Goal: Task Accomplishment & Management: Manage account settings

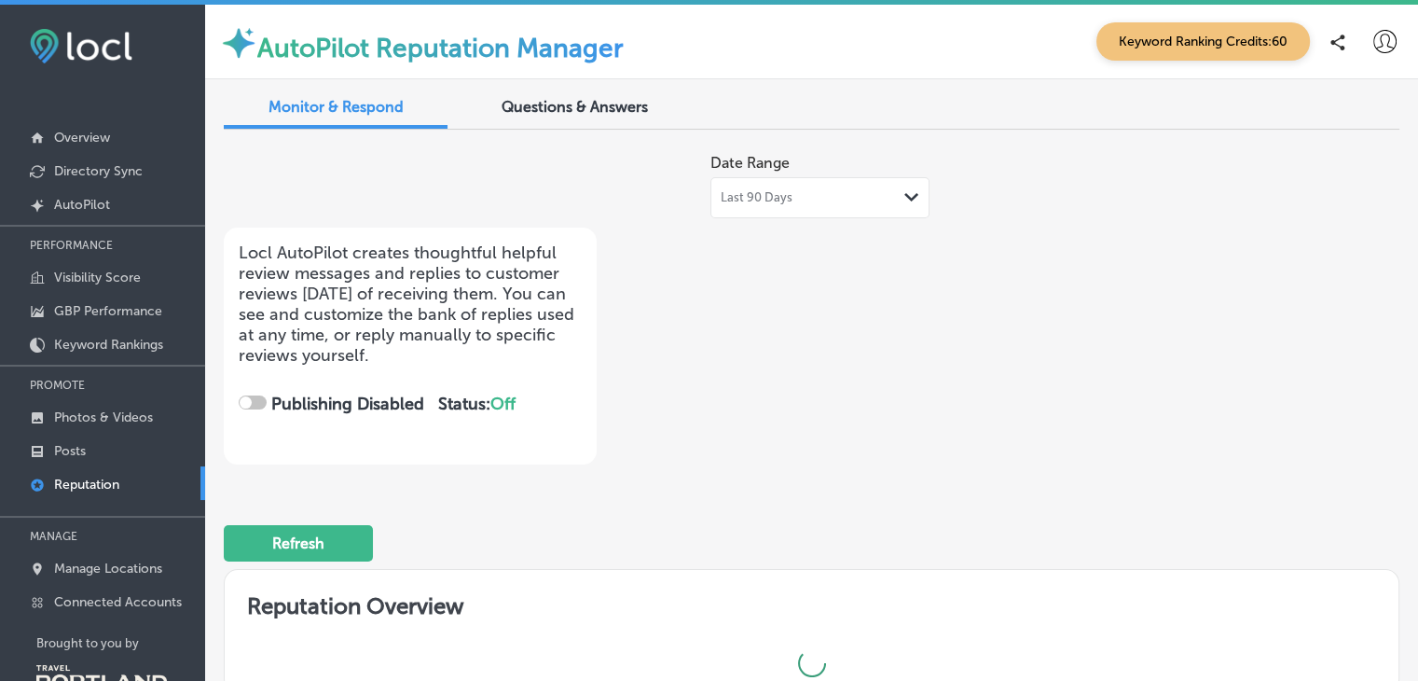
checkbox input "true"
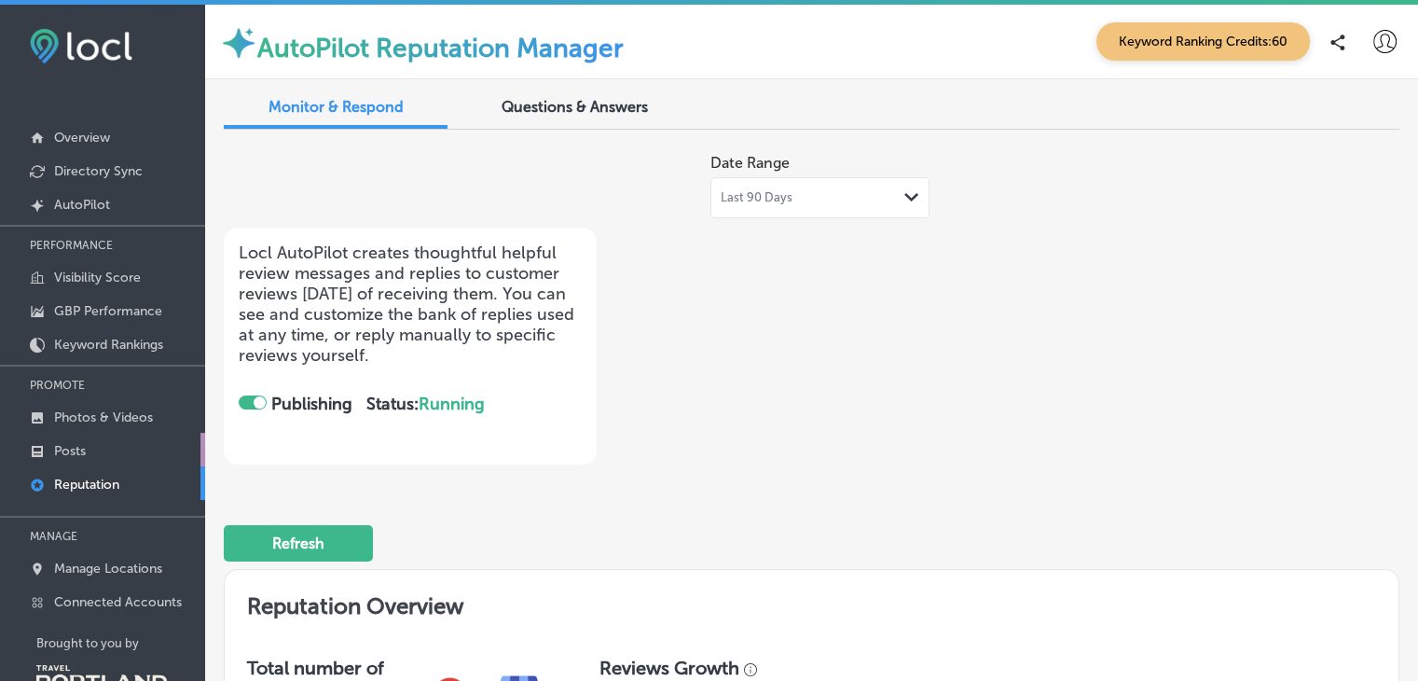
click at [66, 446] on p "Posts" at bounding box center [70, 451] width 32 height 16
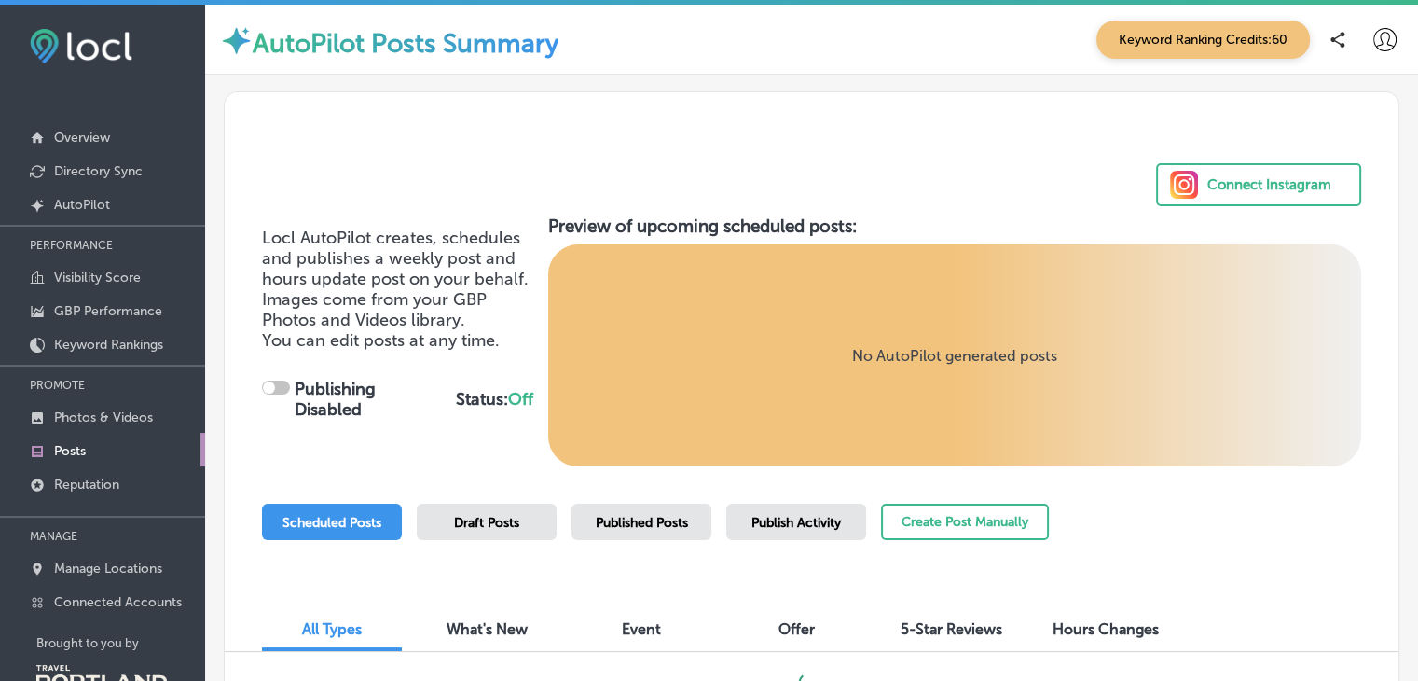
checkbox input "true"
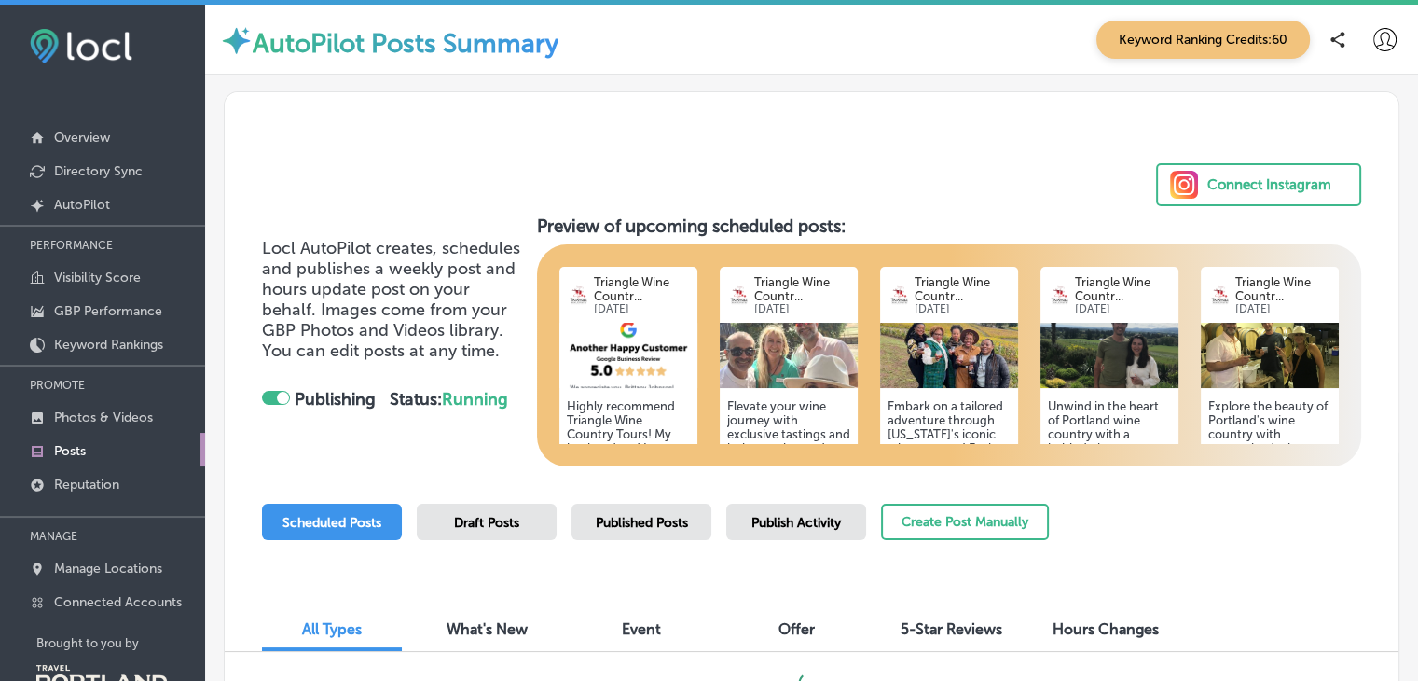
click at [630, 385] on img at bounding box center [629, 355] width 138 height 65
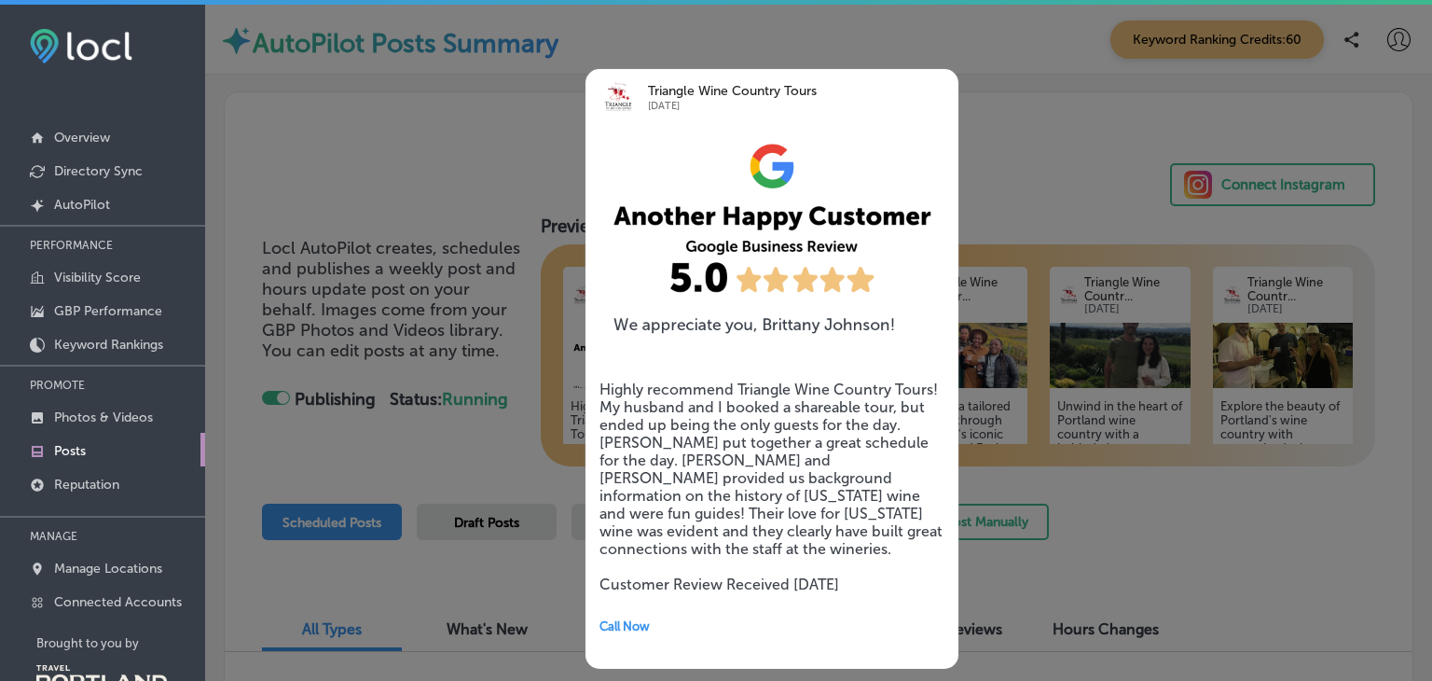
click at [1267, 553] on div at bounding box center [716, 340] width 1432 height 681
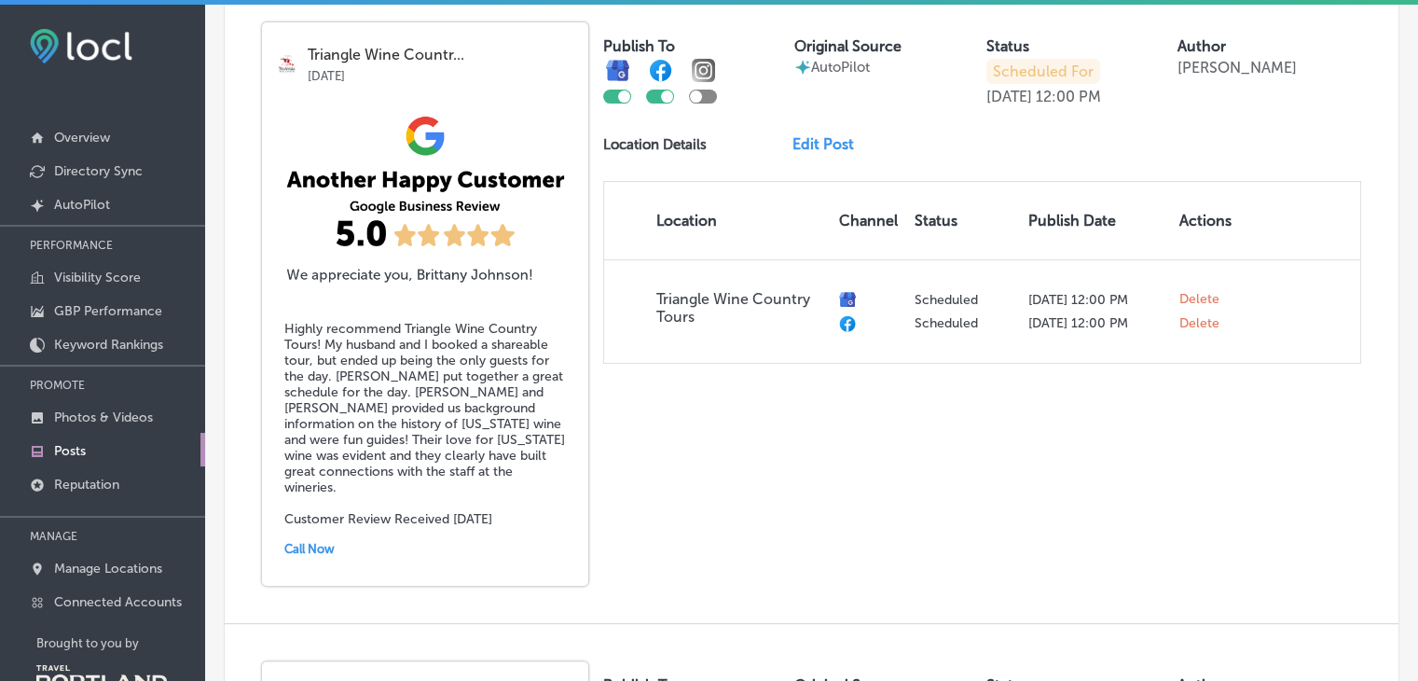
scroll to position [645, 0]
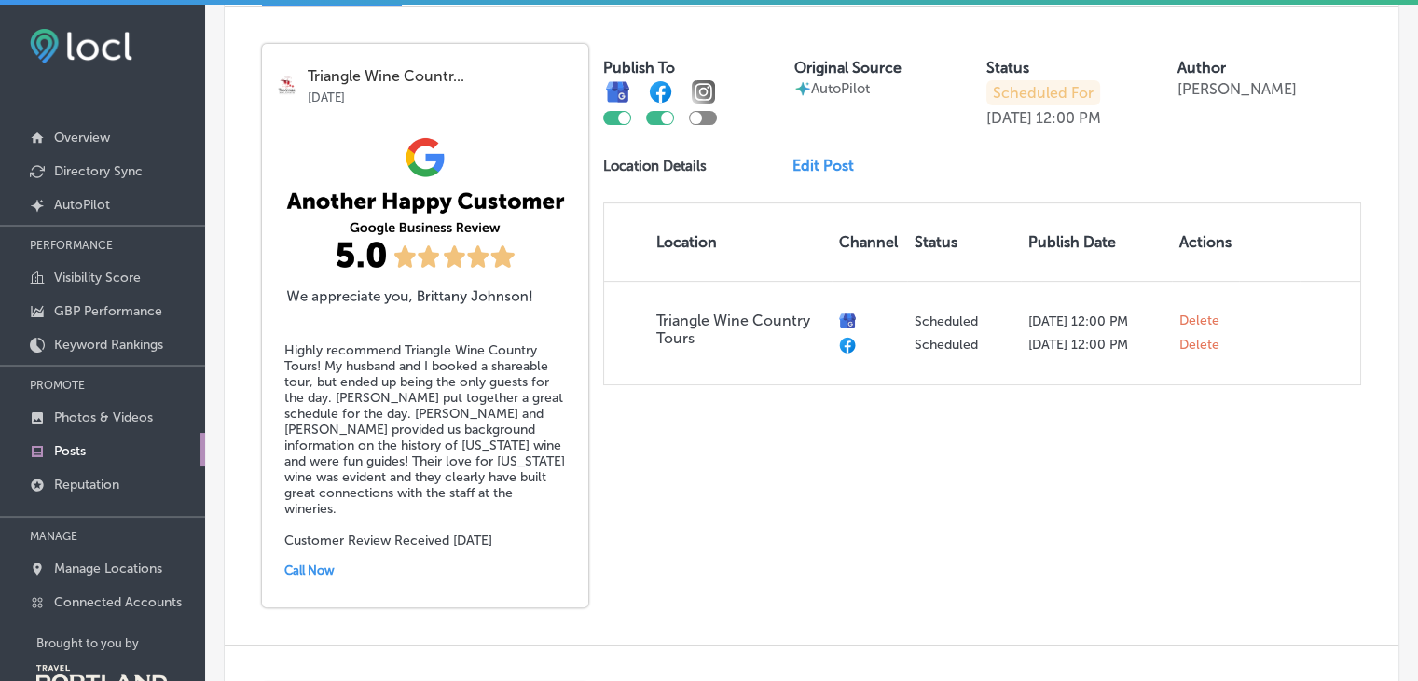
click at [808, 165] on link "Edit Post" at bounding box center [831, 166] width 76 height 18
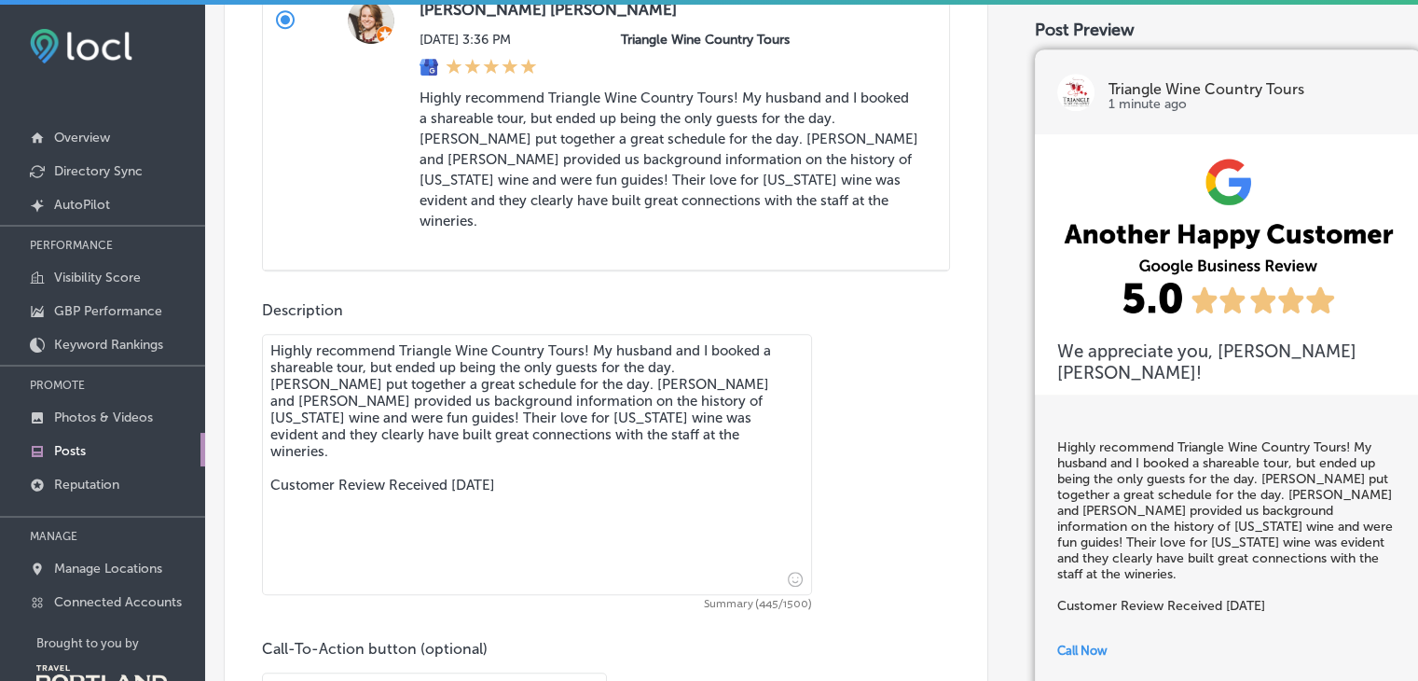
scroll to position [1273, 0]
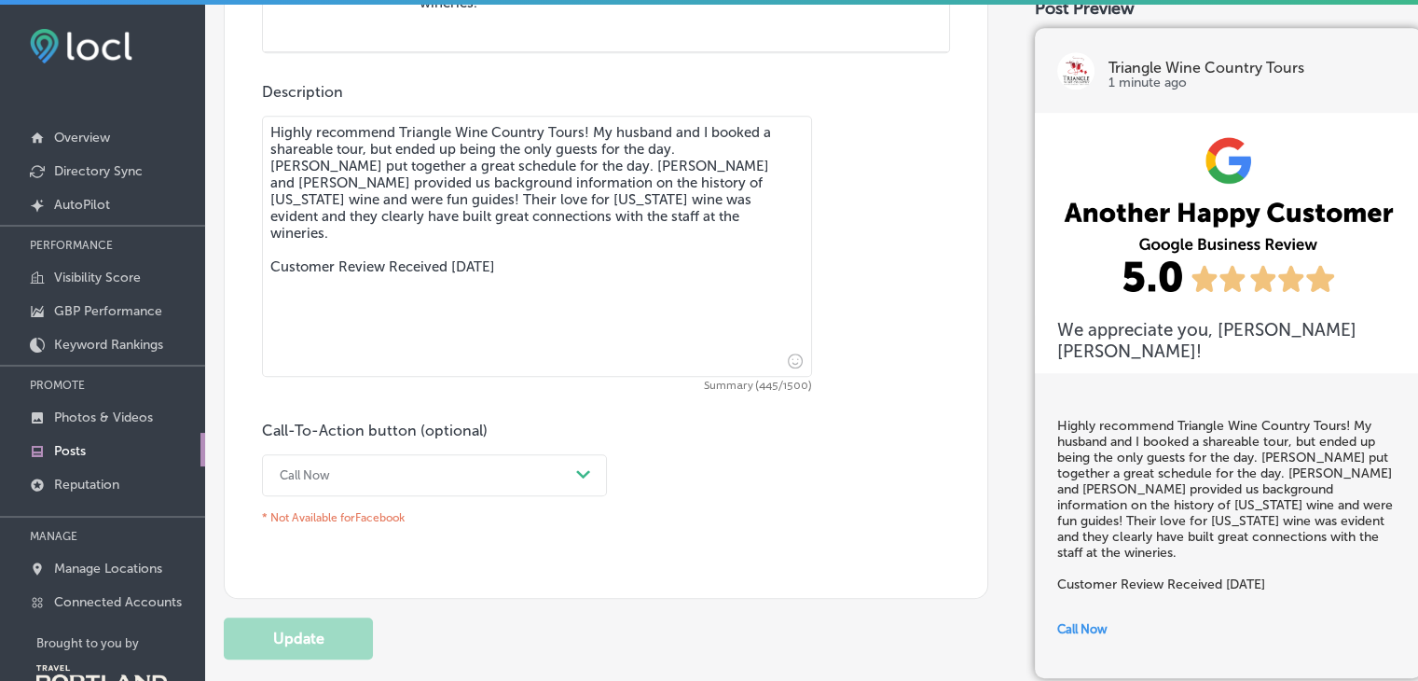
click at [585, 454] on div "Call Now Path Created with Sketch." at bounding box center [434, 475] width 345 height 42
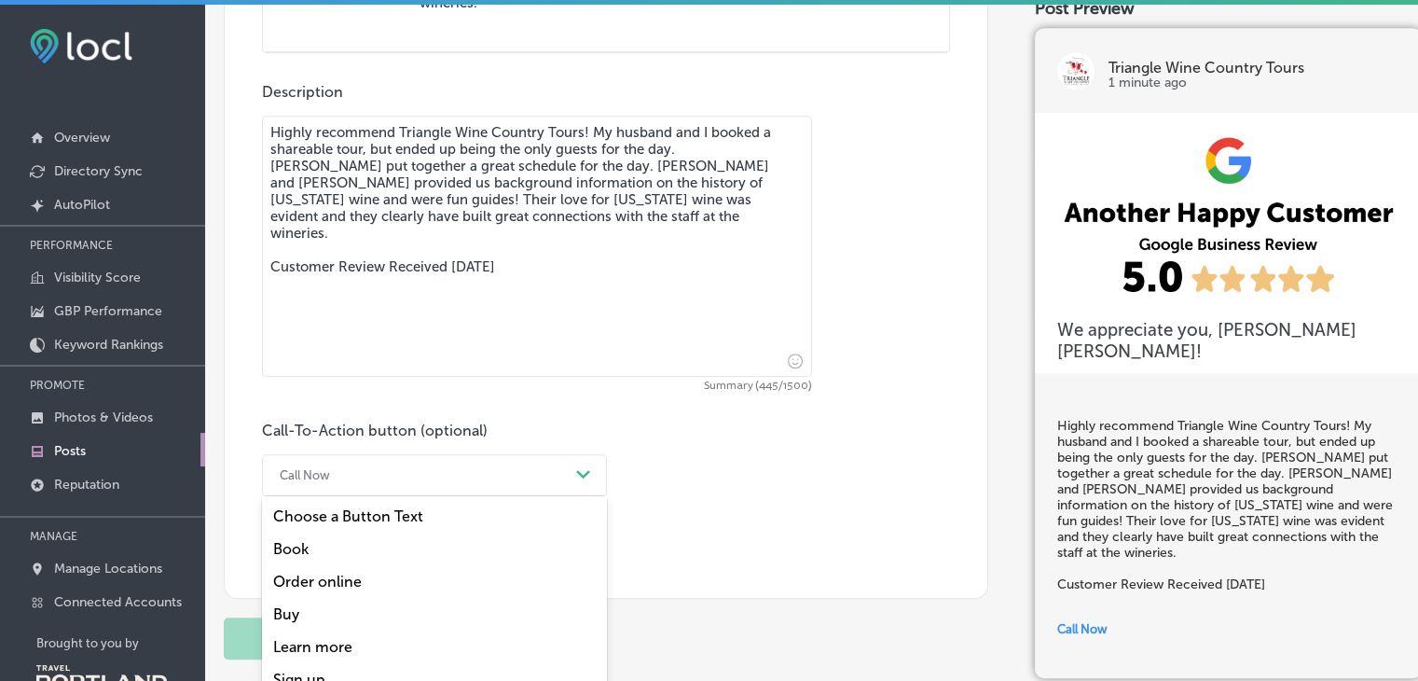
scroll to position [1310, 0]
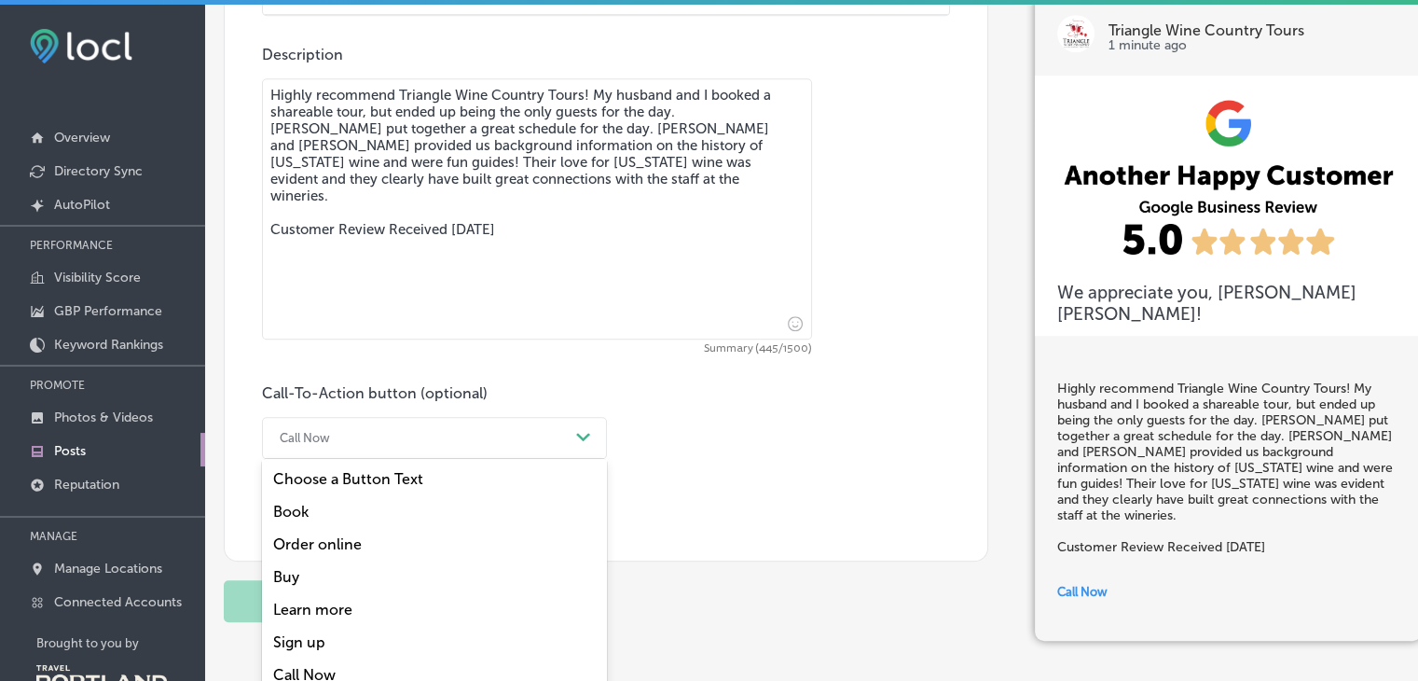
click at [294, 495] on div "Book" at bounding box center [434, 511] width 345 height 33
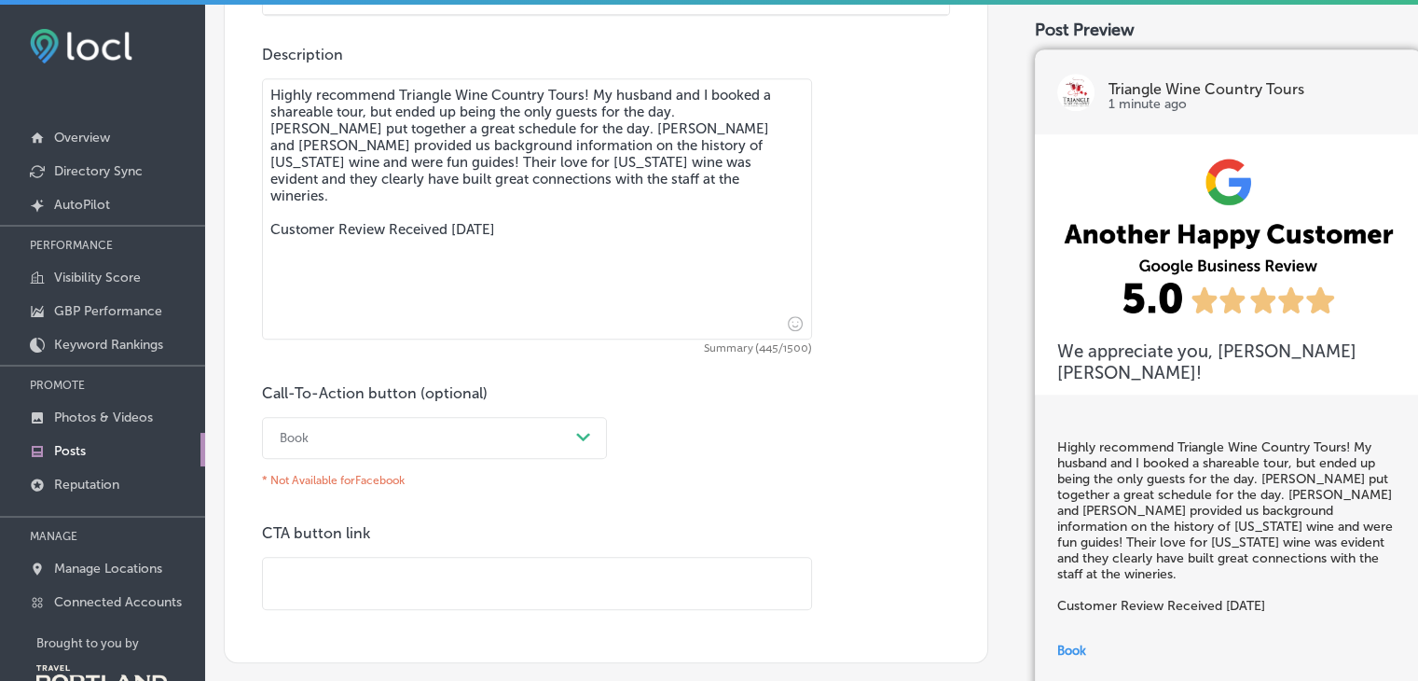
click at [341, 578] on input "text" at bounding box center [537, 583] width 548 height 51
paste input "[URL][DOMAIN_NAME]"
type input "[URL][DOMAIN_NAME]"
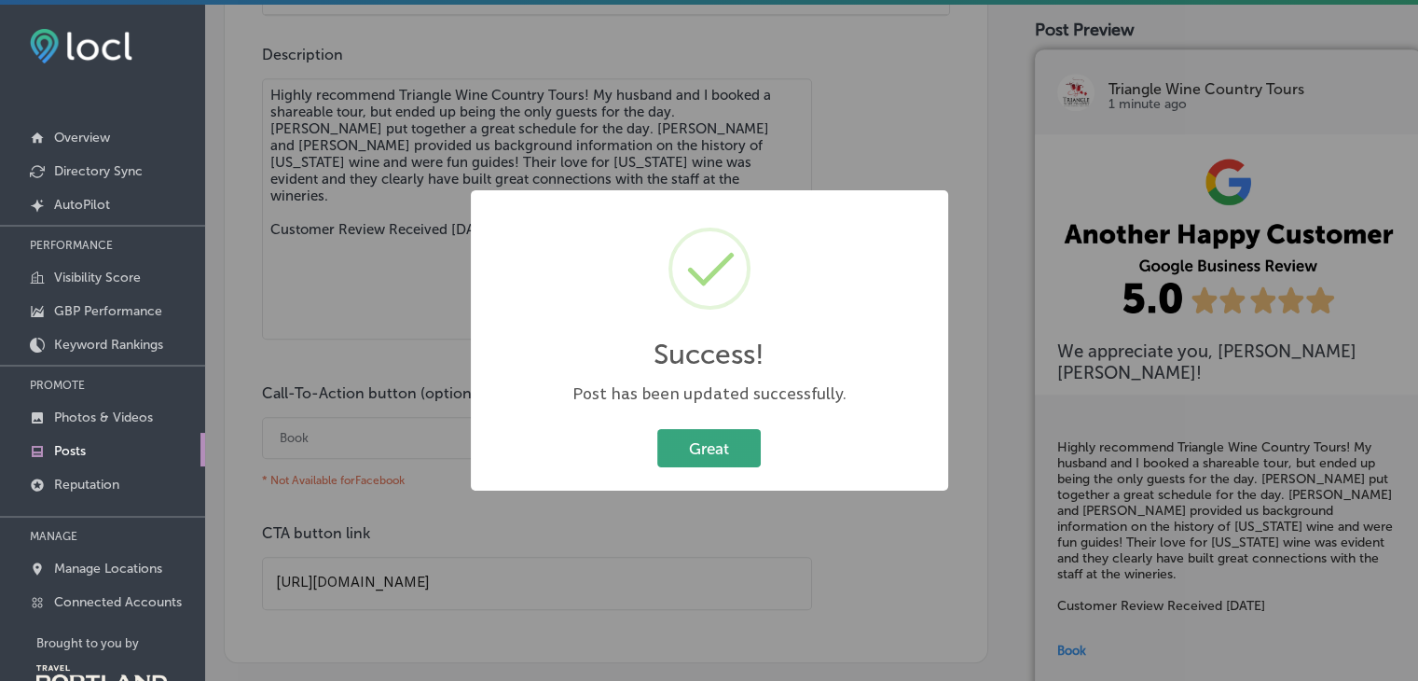
click at [717, 435] on button "Great" at bounding box center [709, 448] width 104 height 38
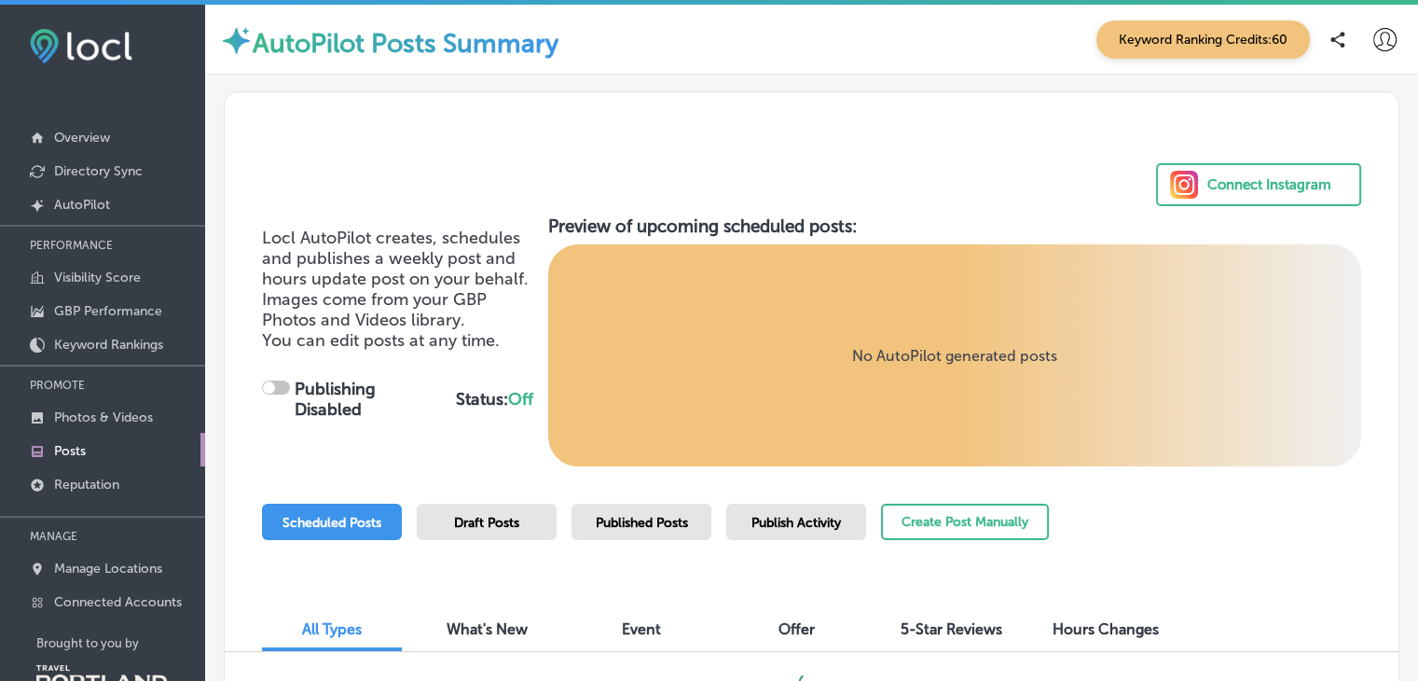
checkbox input "true"
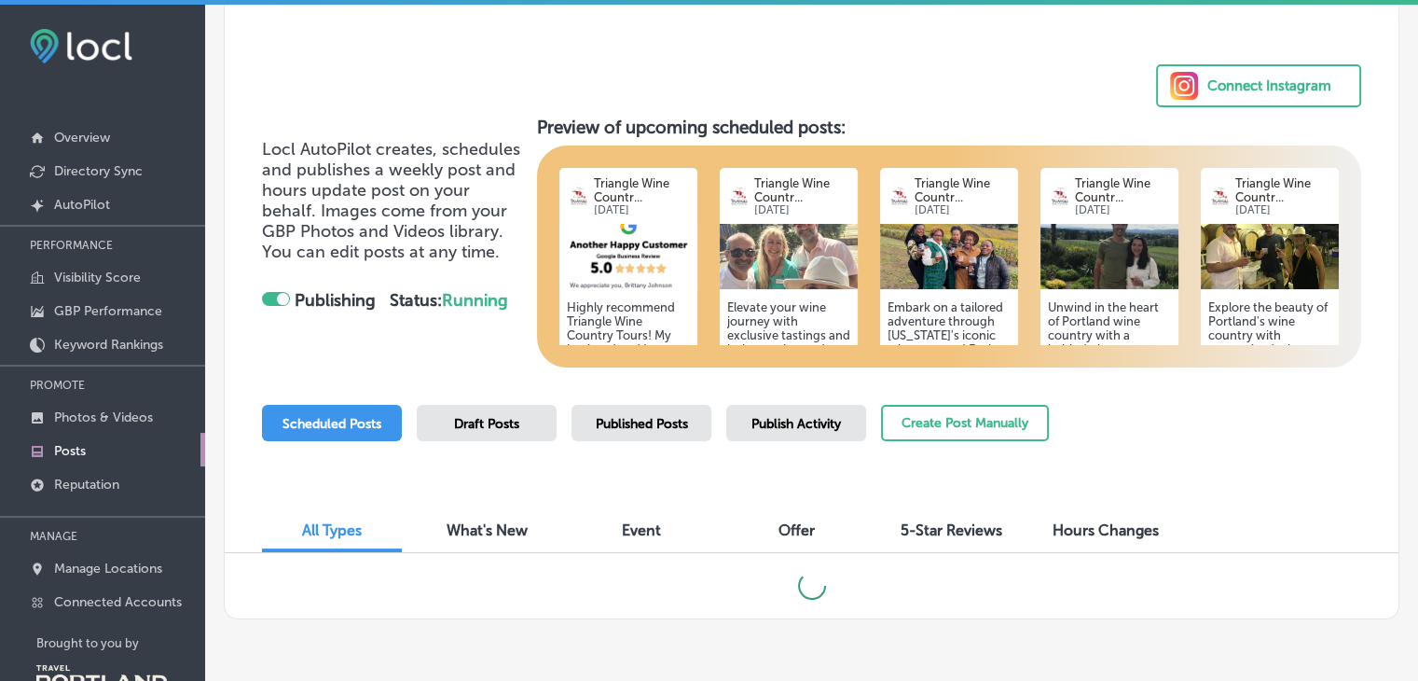
scroll to position [110, 0]
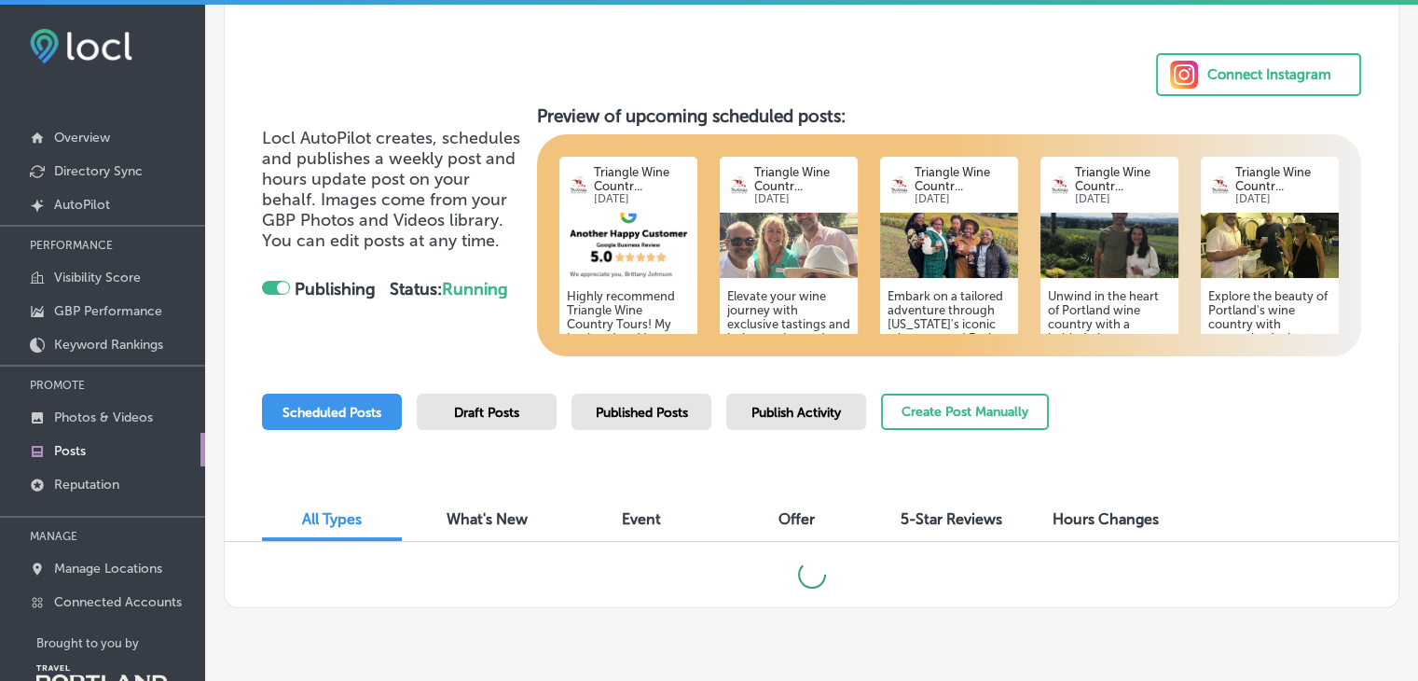
click at [327, 415] on span "Scheduled Posts" at bounding box center [332, 413] width 99 height 16
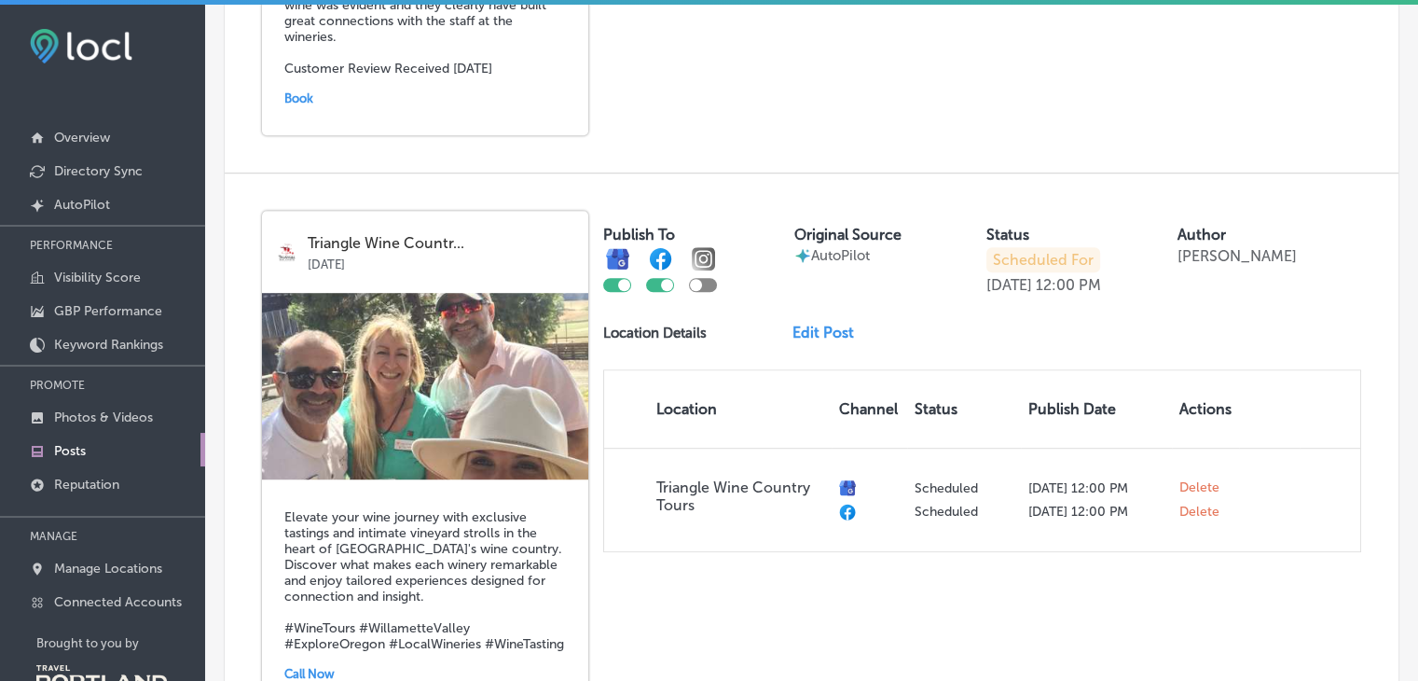
scroll to position [1134, 0]
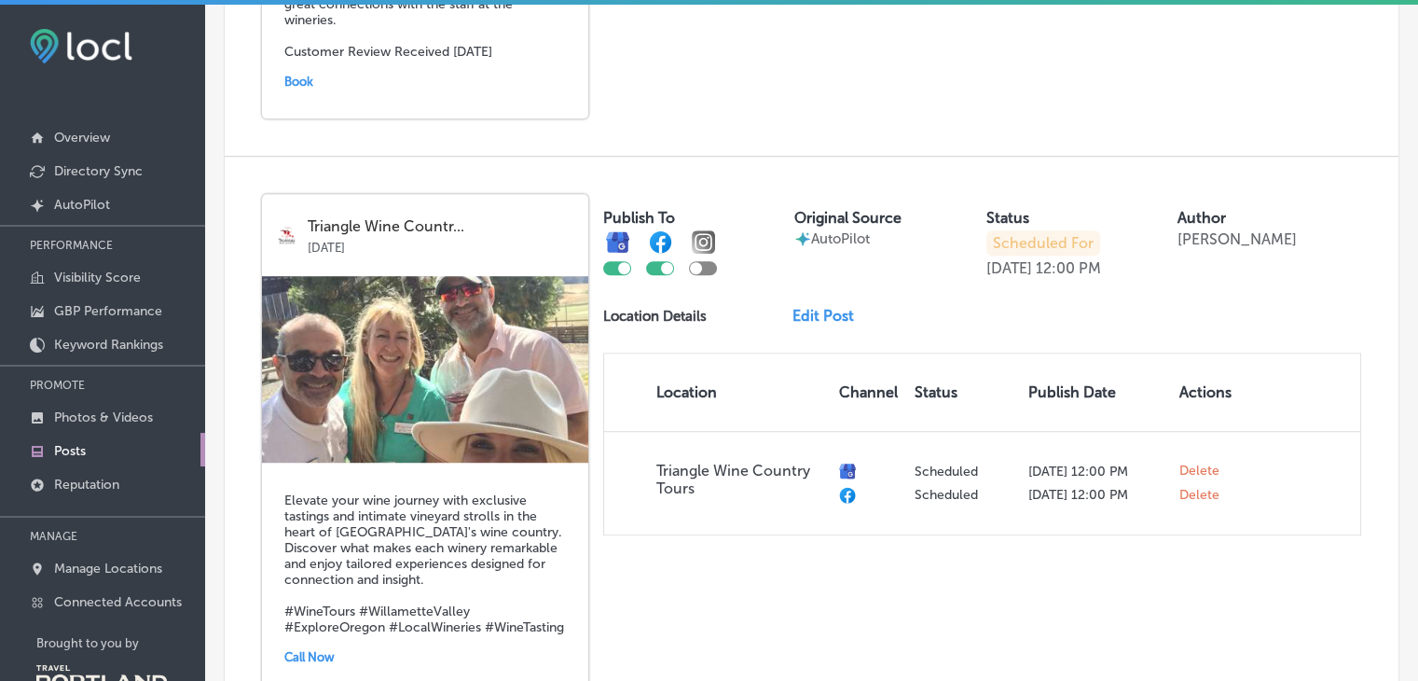
click at [798, 307] on link "Edit Post" at bounding box center [831, 316] width 76 height 18
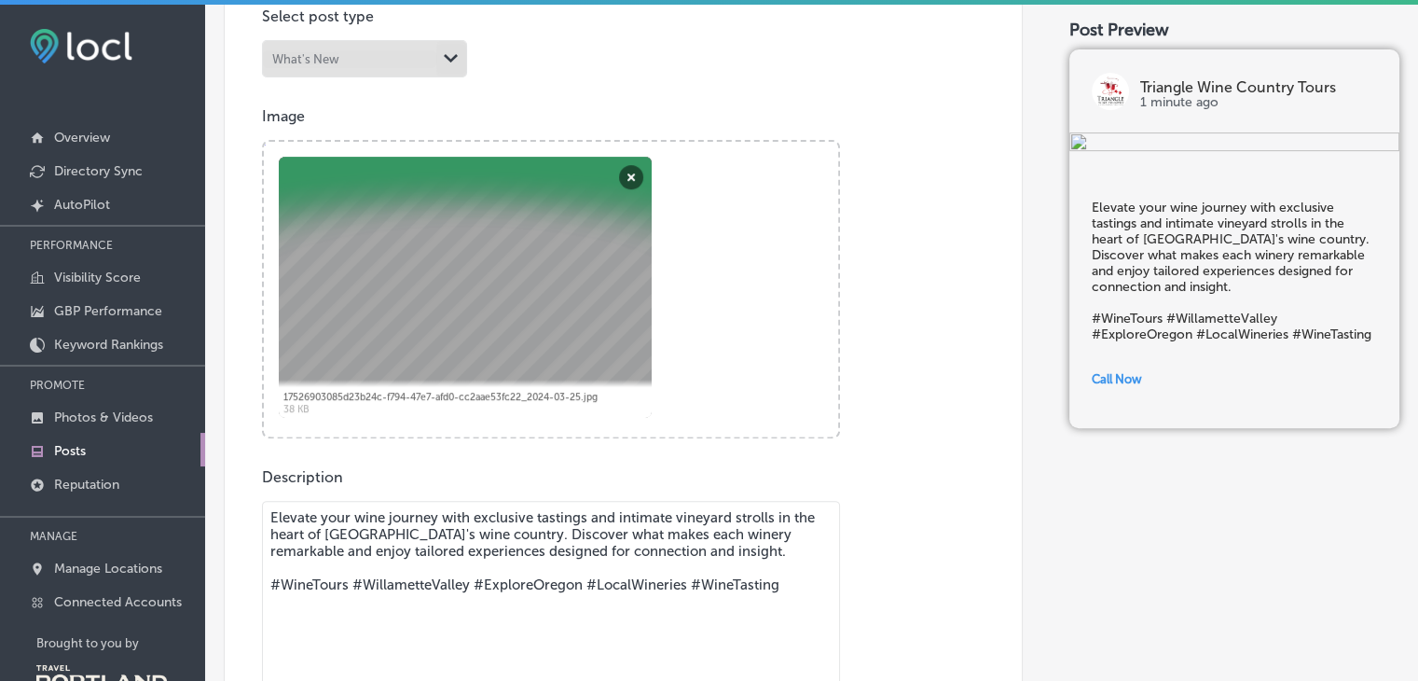
scroll to position [526, 0]
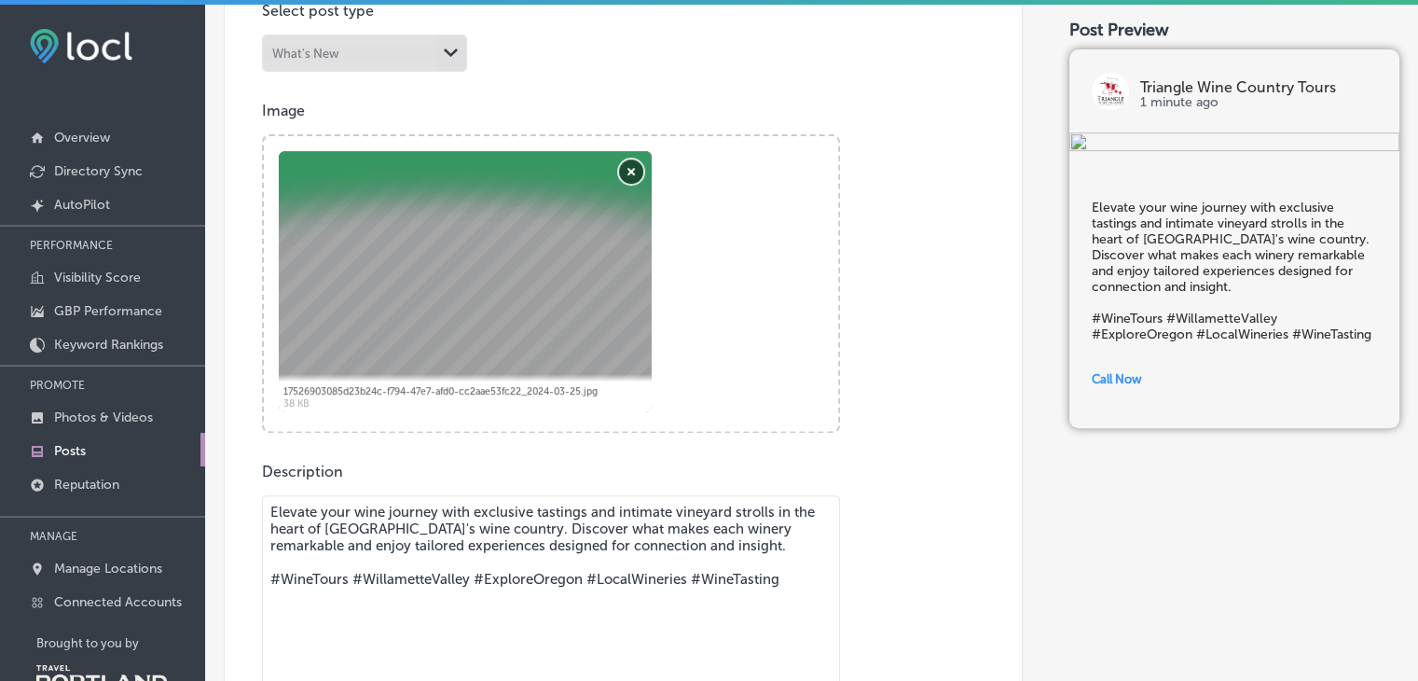
click at [631, 173] on button "Remove" at bounding box center [631, 171] width 24 height 24
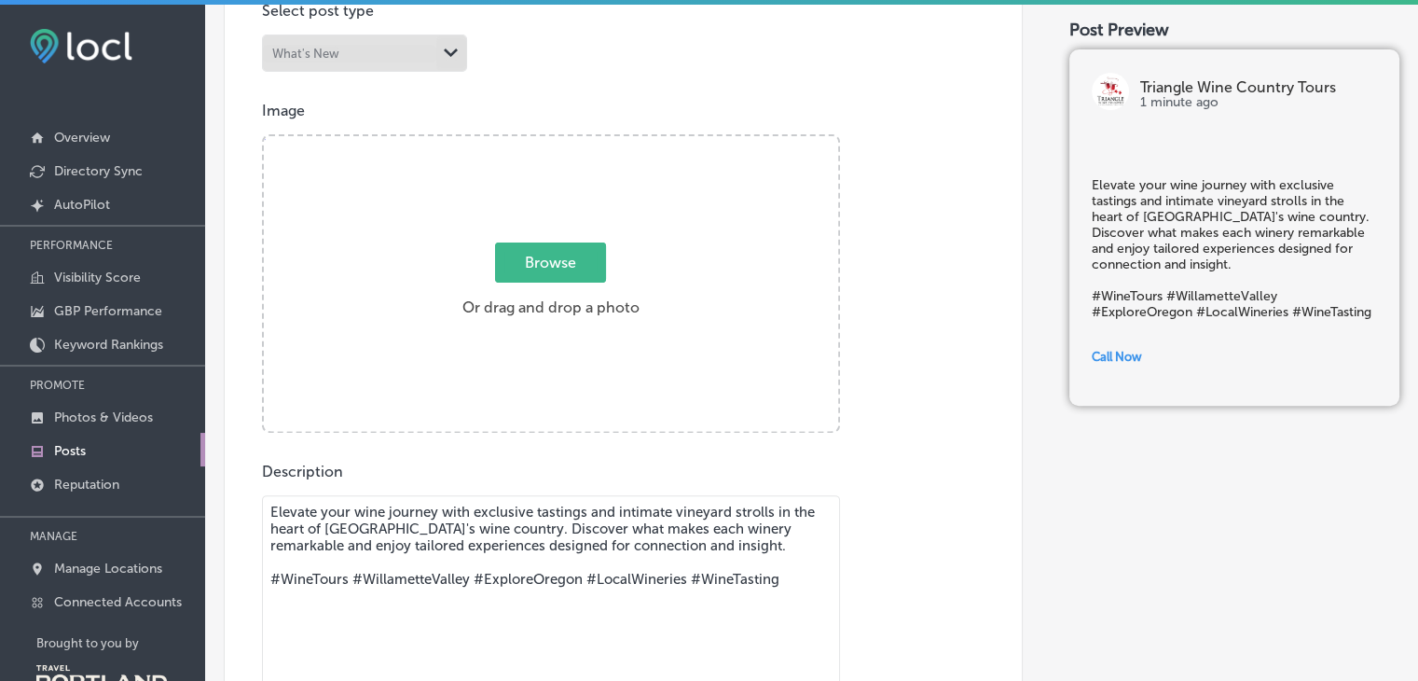
click at [535, 252] on span "Browse" at bounding box center [550, 262] width 111 height 40
click at [535, 142] on input "Browse Or drag and drop a photo" at bounding box center [551, 139] width 574 height 6
type input "C:\fakepath\IMG_9624.jpg"
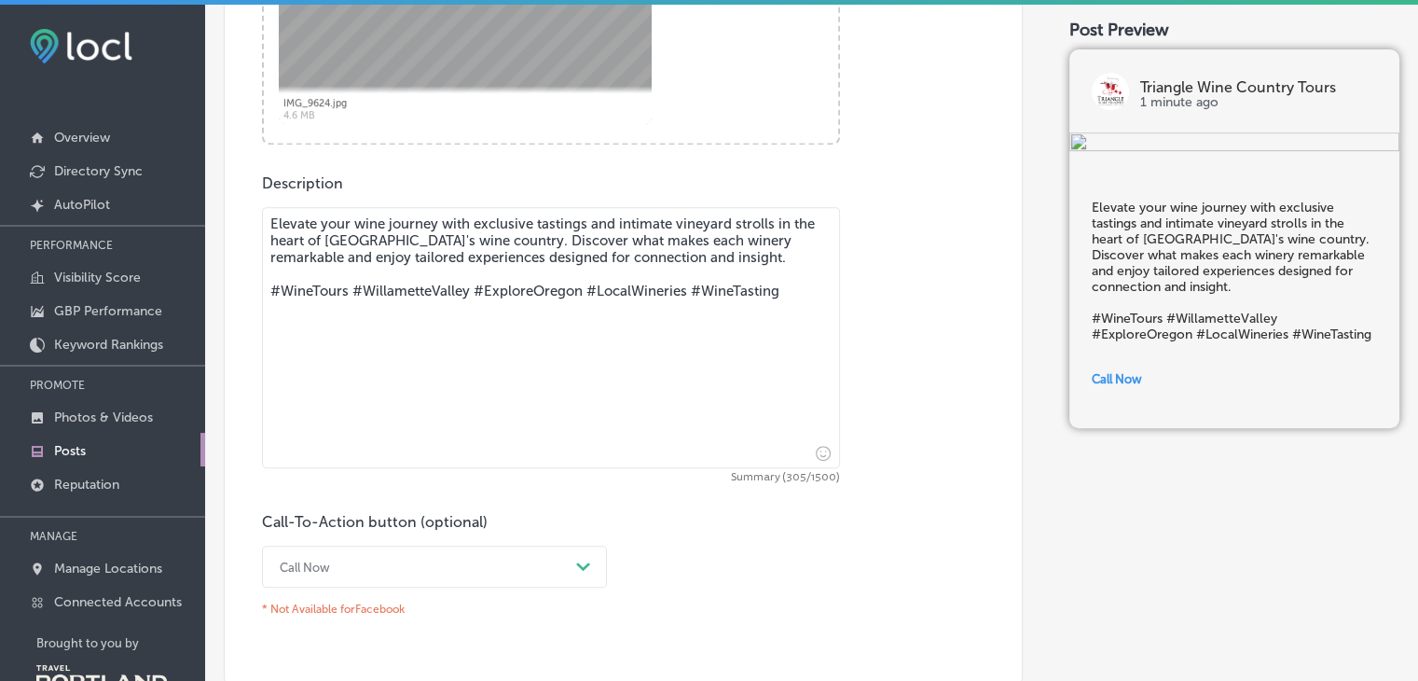
scroll to position [818, 0]
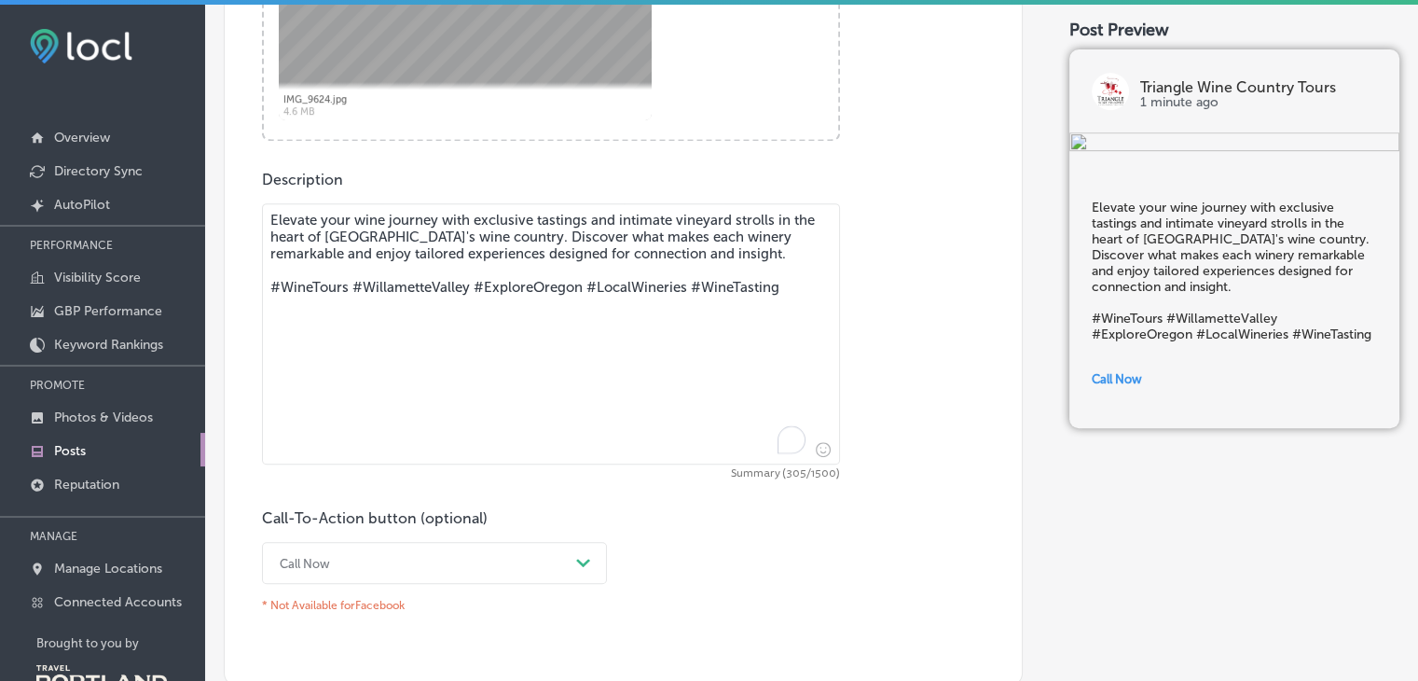
drag, startPoint x: 739, startPoint y: 256, endPoint x: 526, endPoint y: 263, distance: 212.7
click at [526, 263] on textarea "Elevate your wine journey with exclusive tastings and intimate vineyard strolls…" at bounding box center [551, 333] width 578 height 261
click at [707, 258] on textarea "Elevate your wine journey with exclusive tastings and intimate vineyard strolls…" at bounding box center [551, 333] width 578 height 261
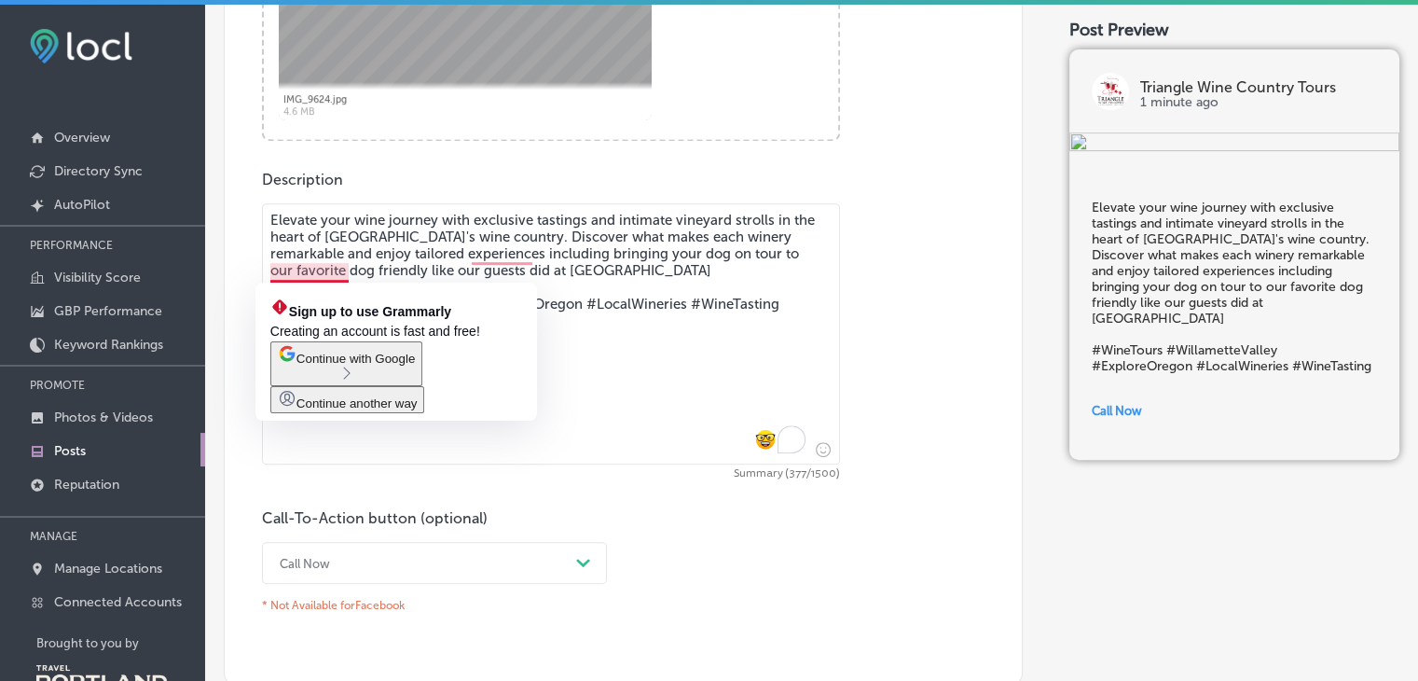
click at [353, 270] on textarea "Elevate your wine journey with exclusive tastings and intimate vineyard strolls…" at bounding box center [551, 333] width 578 height 261
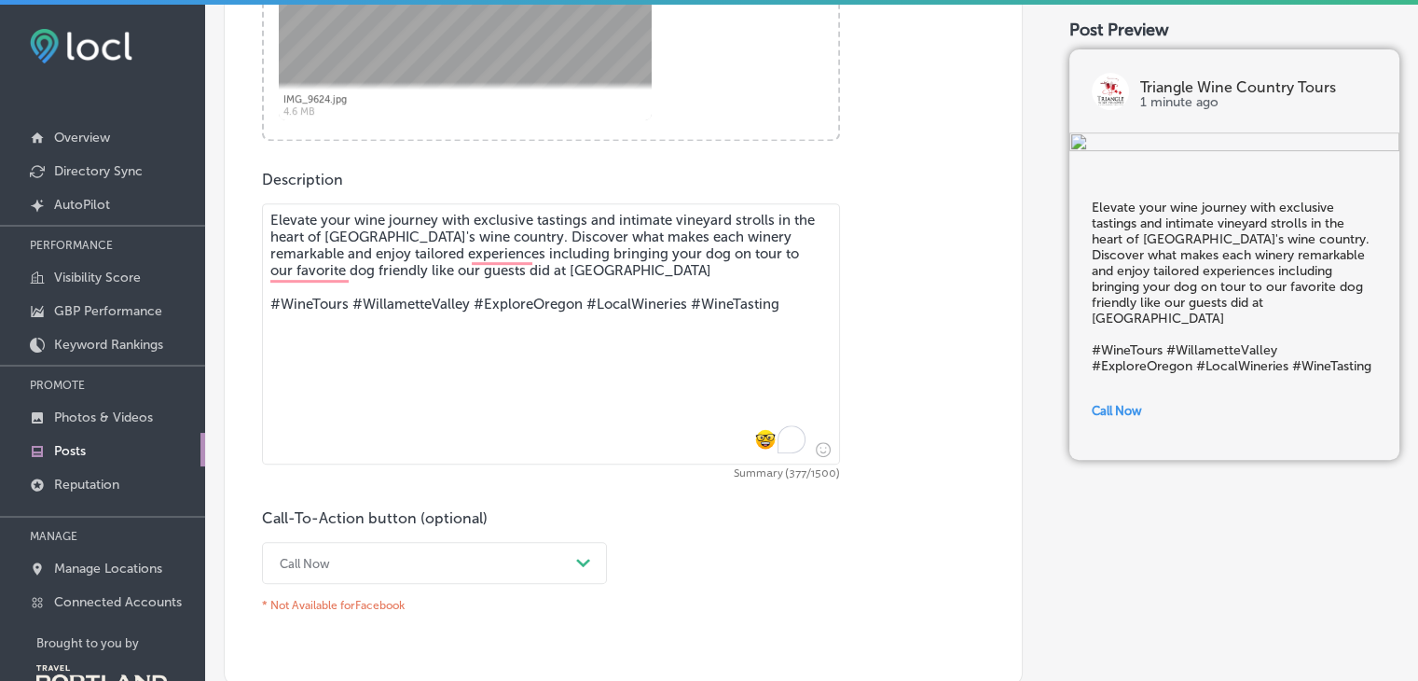
click at [351, 272] on textarea "Elevate your wine journey with exclusive tastings and intimate vineyard strolls…" at bounding box center [551, 333] width 578 height 261
click at [706, 270] on textarea "Elevate your wine journey with exclusive tastings and intimate vineyard strolls…" at bounding box center [551, 333] width 578 height 261
click at [799, 299] on textarea "Elevate your wine journey with exclusive tastings and intimate vineyard strolls…" at bounding box center [551, 333] width 578 height 261
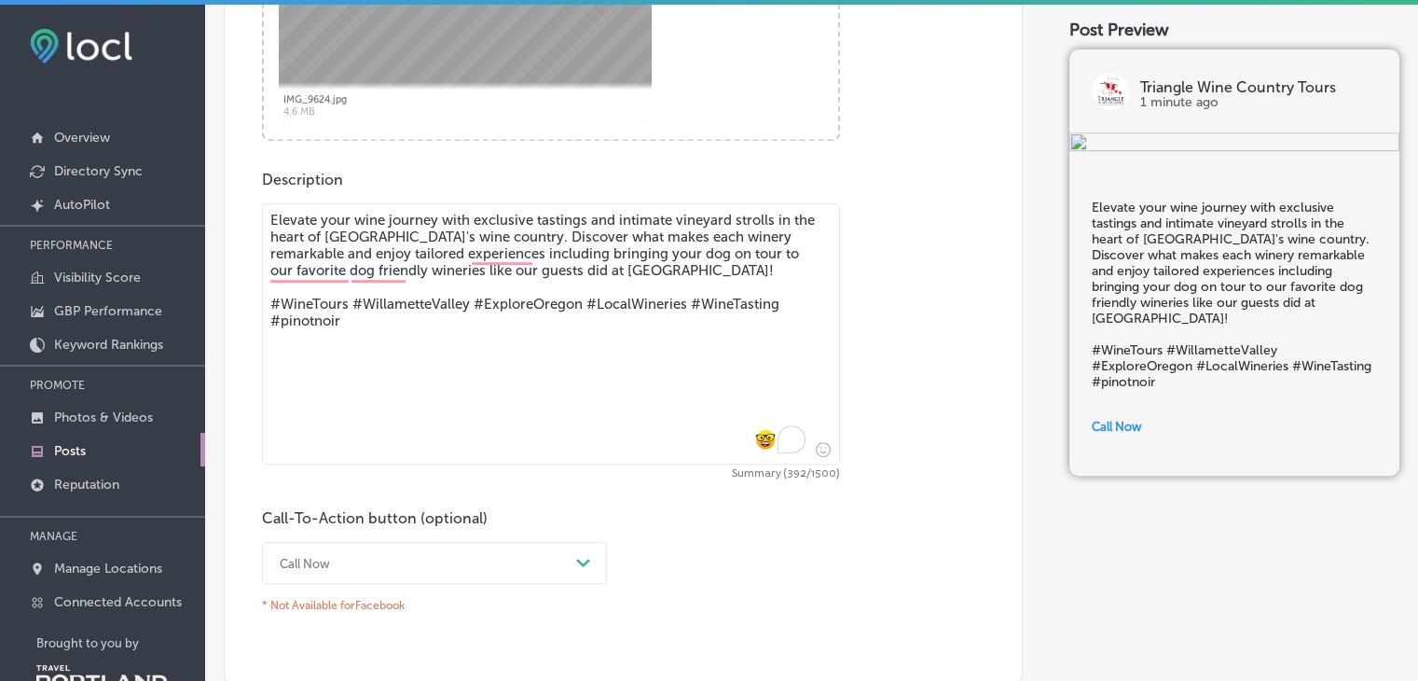
type textarea "Elevate your wine journey with exclusive tastings and intimate vineyard strolls…"
click at [582, 560] on div "option Buy focused, 4 of 7. 7 results available. Use Up and Down to choose opti…" at bounding box center [434, 563] width 345 height 42
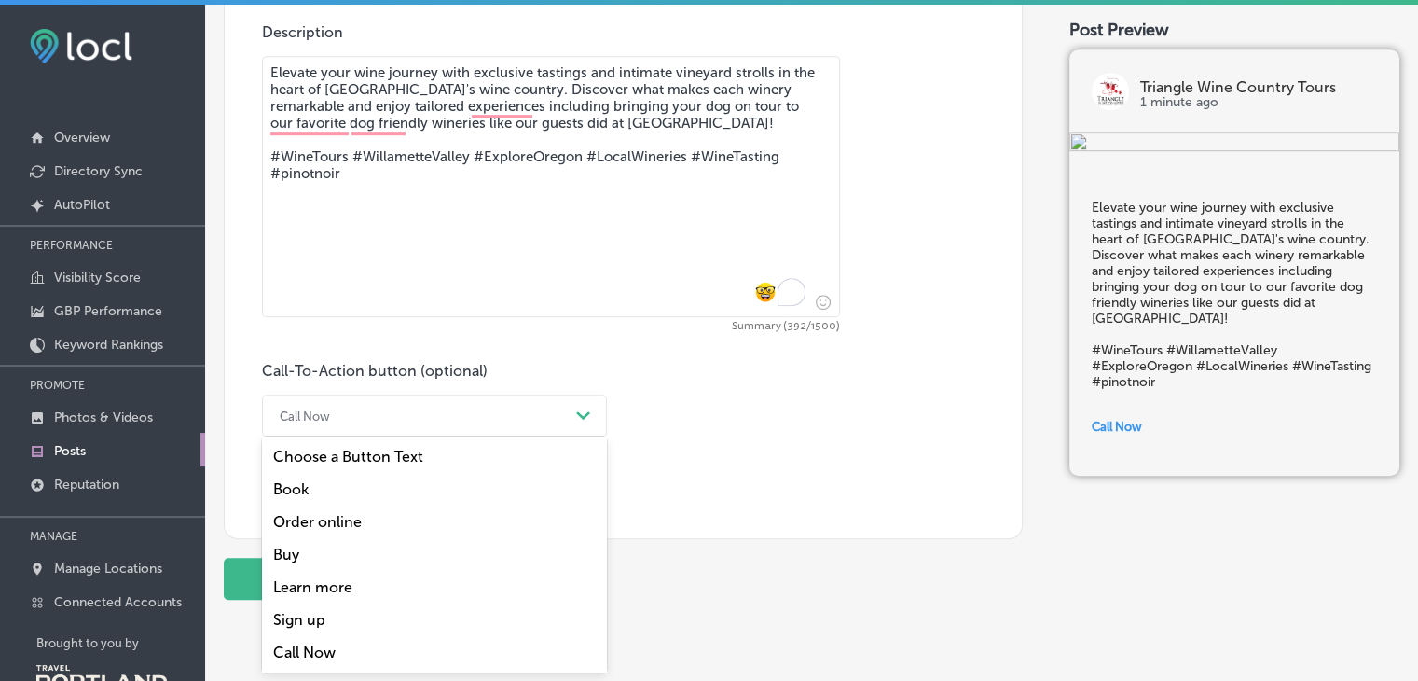
click at [344, 477] on div "Book" at bounding box center [434, 489] width 345 height 33
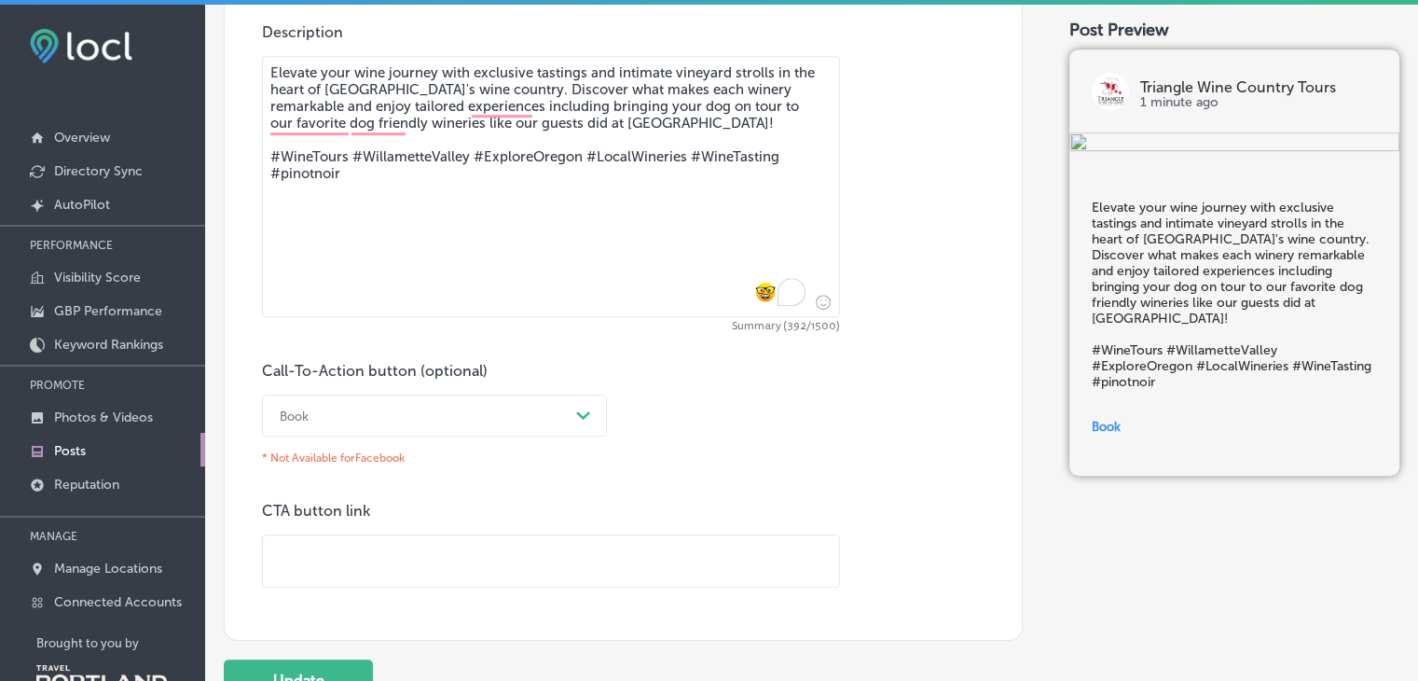
click at [383, 576] on input "text" at bounding box center [551, 560] width 576 height 51
paste input "[URL][DOMAIN_NAME]"
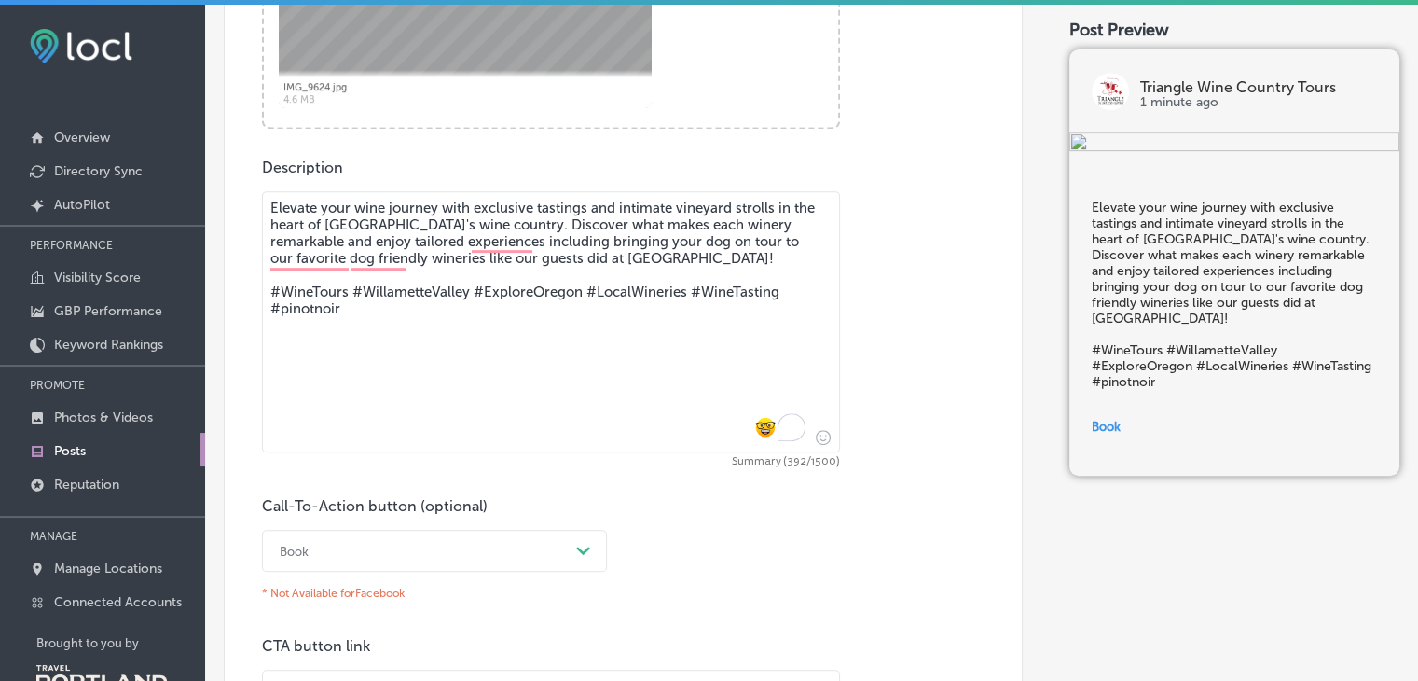
scroll to position [1097, 0]
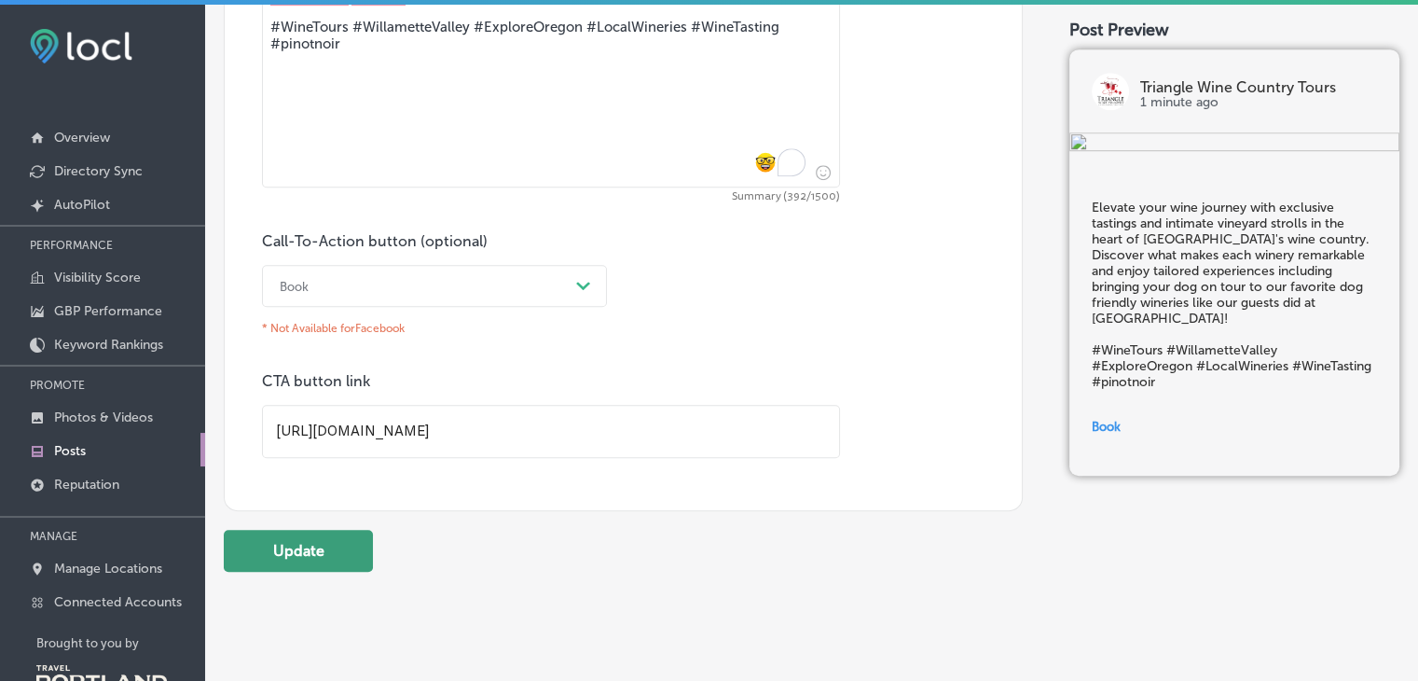
type input "[URL][DOMAIN_NAME]"
click at [270, 558] on button "Update" at bounding box center [298, 551] width 149 height 42
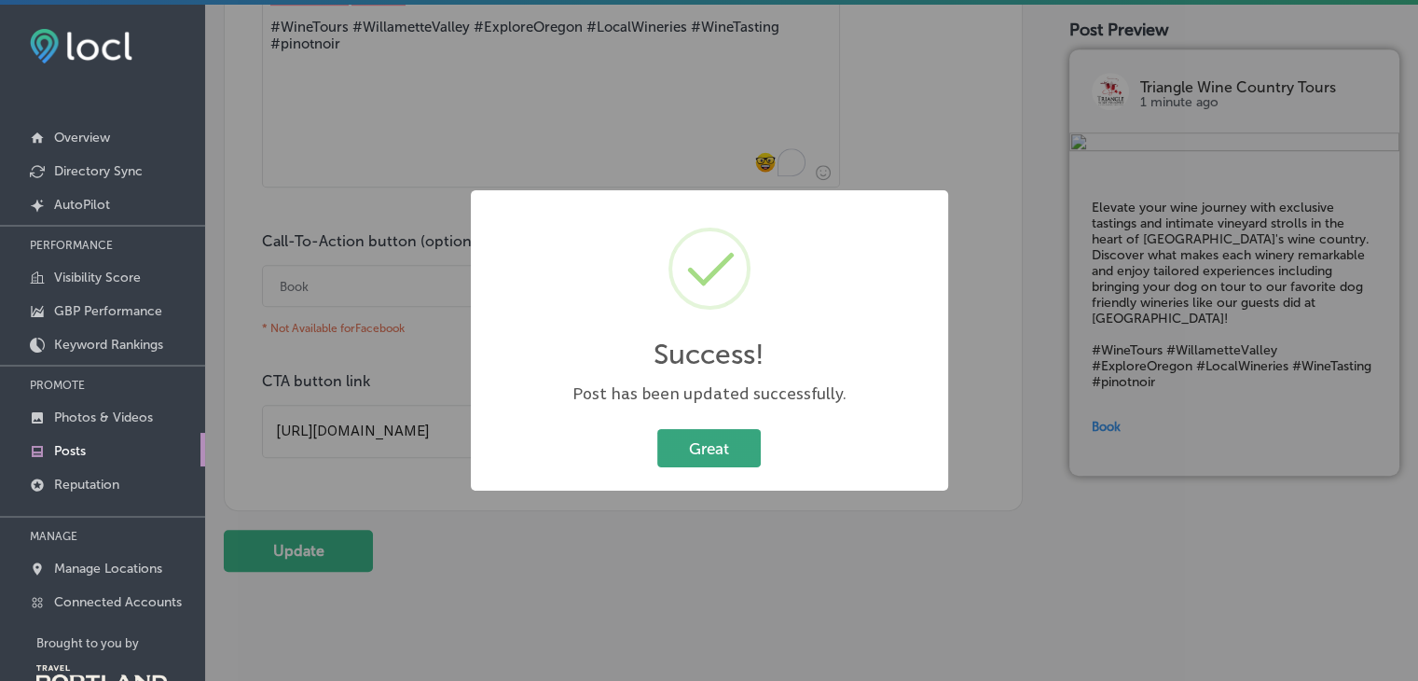
click at [705, 445] on button "Great" at bounding box center [709, 448] width 104 height 38
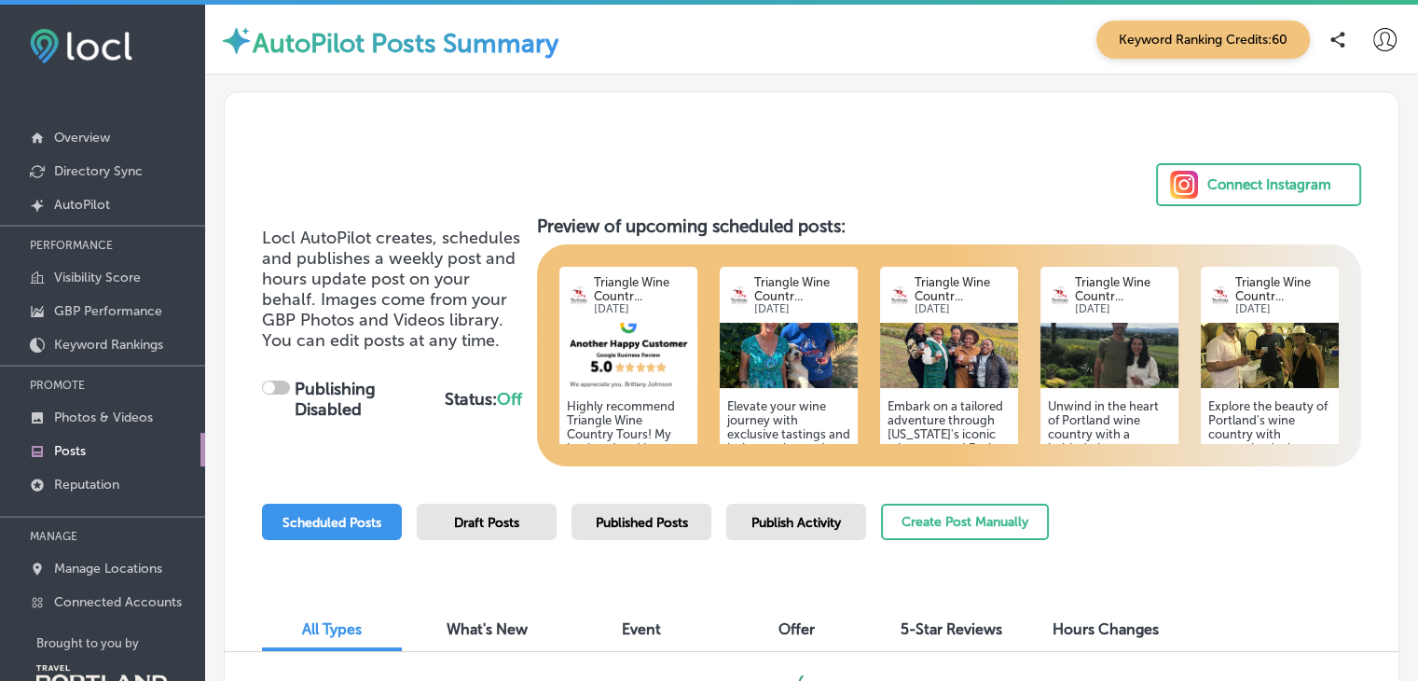
checkbox input "true"
